Goal: Transaction & Acquisition: Purchase product/service

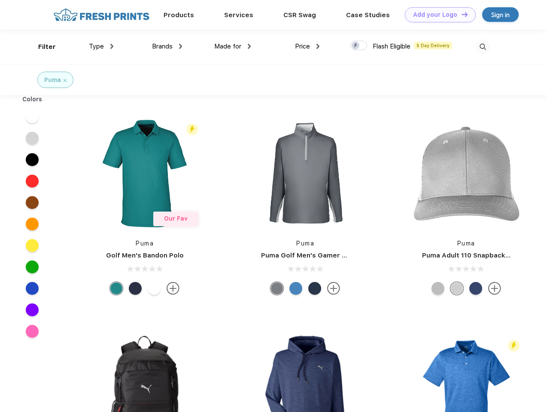
click at [437, 15] on link "Add your Logo Design Tool" at bounding box center [440, 14] width 71 height 15
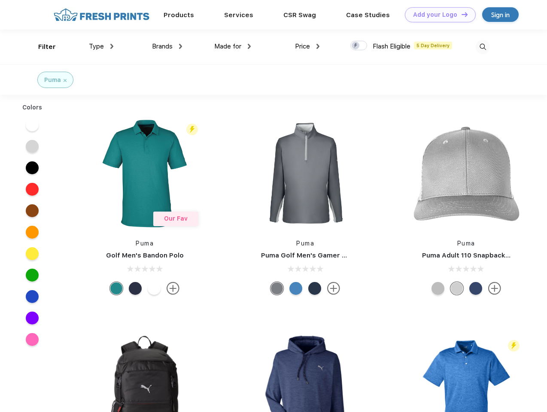
click at [0, 0] on div "Design Tool" at bounding box center [0, 0] width 0 height 0
click at [460, 14] on link "Add your Logo Design Tool" at bounding box center [440, 14] width 71 height 15
click at [41, 47] on div "Filter" at bounding box center [47, 47] width 18 height 10
click at [101, 46] on span "Type" at bounding box center [96, 46] width 15 height 8
click at [167, 46] on span "Brands" at bounding box center [162, 46] width 21 height 8
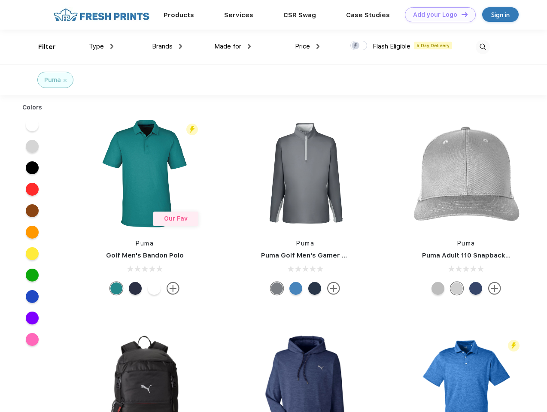
click at [233, 46] on span "Made for" at bounding box center [227, 46] width 27 height 8
click at [307, 46] on span "Price" at bounding box center [302, 46] width 15 height 8
click at [359, 46] on div at bounding box center [358, 45] width 17 height 9
click at [356, 46] on input "checkbox" at bounding box center [353, 43] width 6 height 6
click at [482, 47] on img at bounding box center [482, 47] width 14 height 14
